Goal: Information Seeking & Learning: Learn about a topic

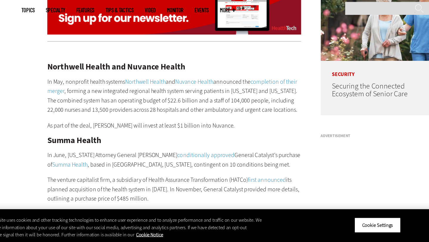
scroll to position [442, 0]
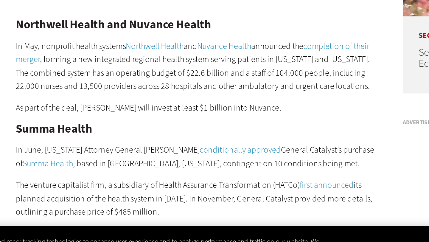
click at [67, 98] on h2 "Northwell Health and Nuvance Health" at bounding box center [165, 101] width 205 height 7
drag, startPoint x: 67, startPoint y: 92, endPoint x: 85, endPoint y: 92, distance: 17.9
click at [85, 98] on h2 "Northwell Health and Nuvance Health" at bounding box center [165, 101] width 205 height 7
click at [88, 98] on h2 "Northwell Health and Nuvance Health" at bounding box center [165, 101] width 205 height 7
click at [94, 98] on h2 "Northwell Health and Nuvance Health" at bounding box center [165, 101] width 205 height 7
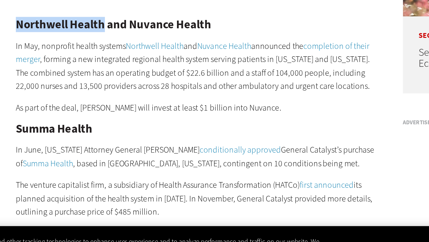
drag, startPoint x: 94, startPoint y: 93, endPoint x: 78, endPoint y: 94, distance: 16.1
click at [78, 98] on h2 "Northwell Health and Nuvance Health" at bounding box center [165, 101] width 205 height 7
copy h2 "Northwell Health"
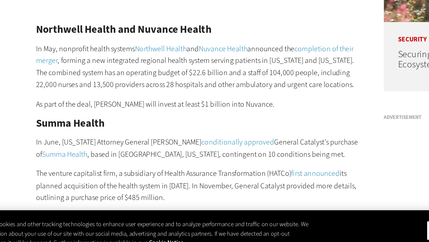
click at [174, 127] on p "In May, nonprofit health systems Northwell Health and Nuvance Health announced …" at bounding box center [165, 124] width 205 height 30
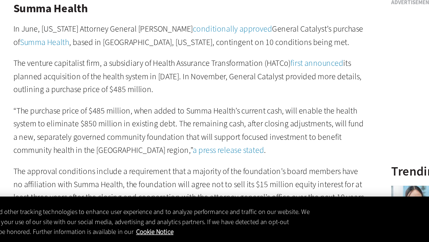
scroll to position [496, 0]
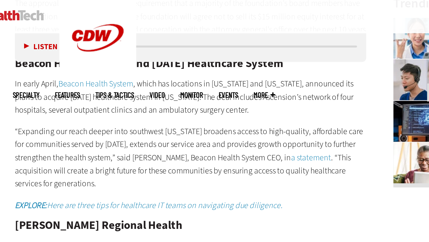
scroll to position [691, 0]
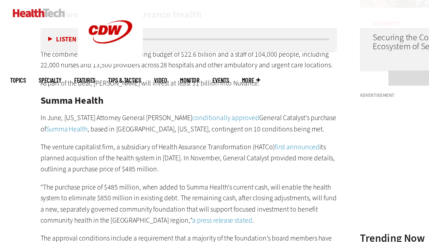
scroll to position [491, 0]
